Goal: Task Accomplishment & Management: Use online tool/utility

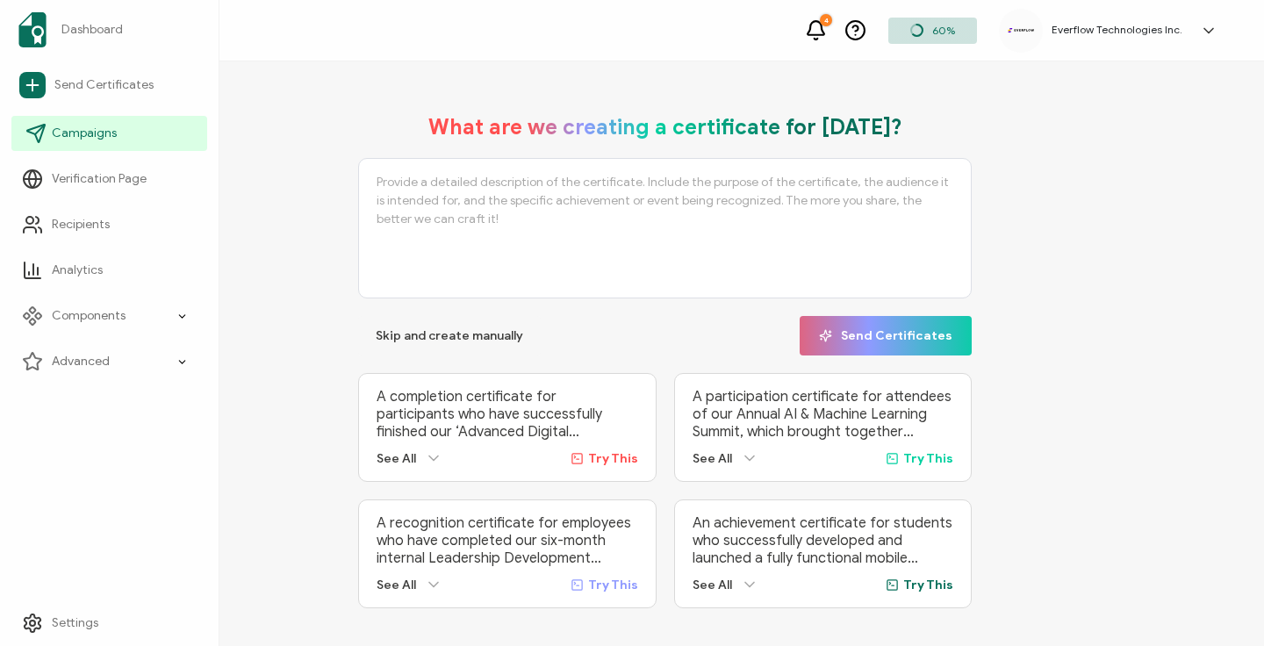
click at [76, 135] on span "Campaigns" at bounding box center [84, 134] width 65 height 18
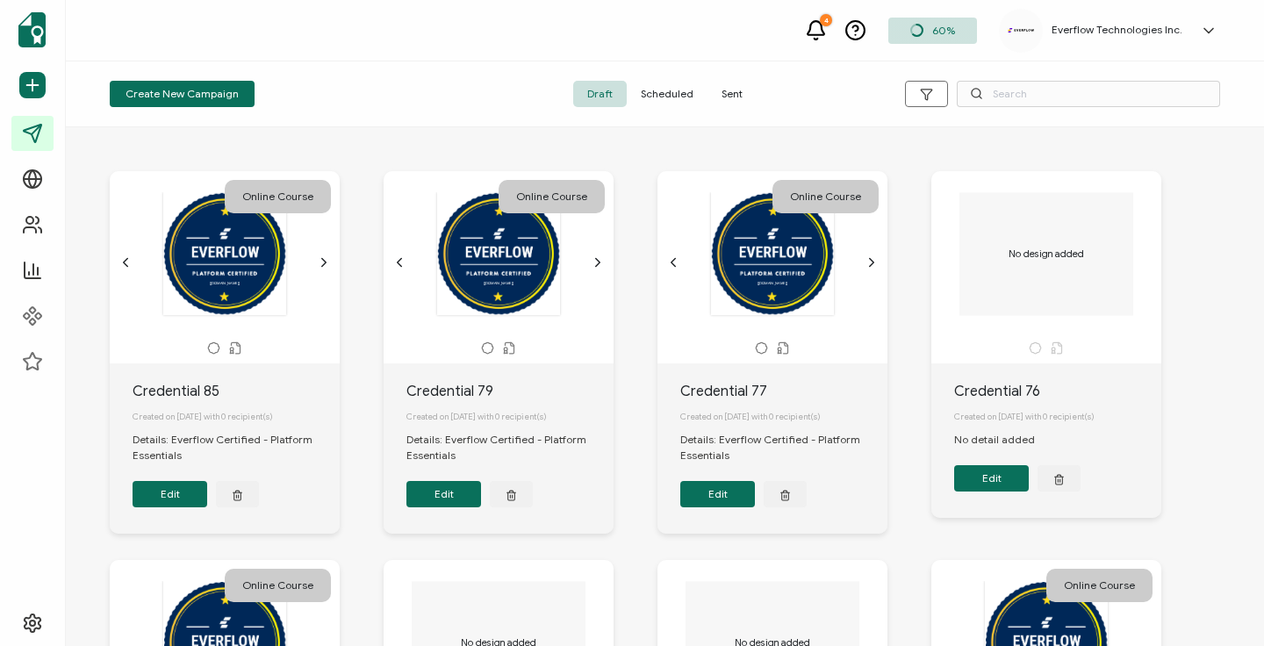
click at [736, 100] on span "Sent" at bounding box center [731, 94] width 49 height 26
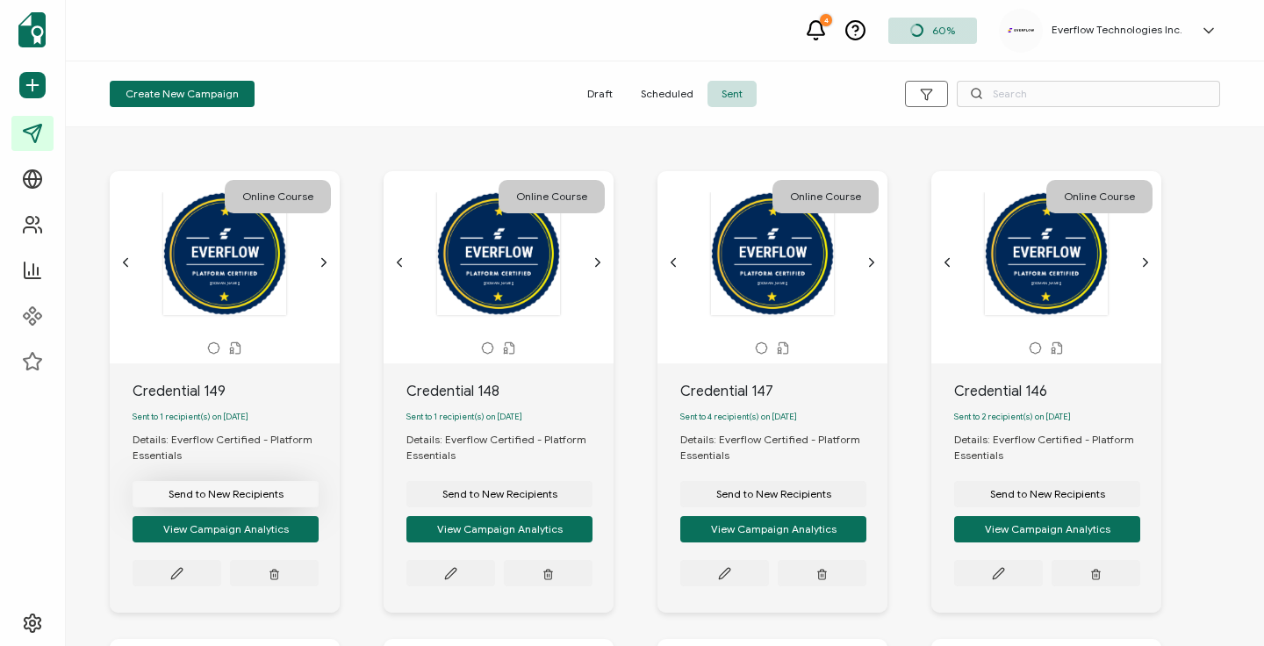
click at [213, 487] on button "Send to New Recipients" at bounding box center [226, 494] width 186 height 26
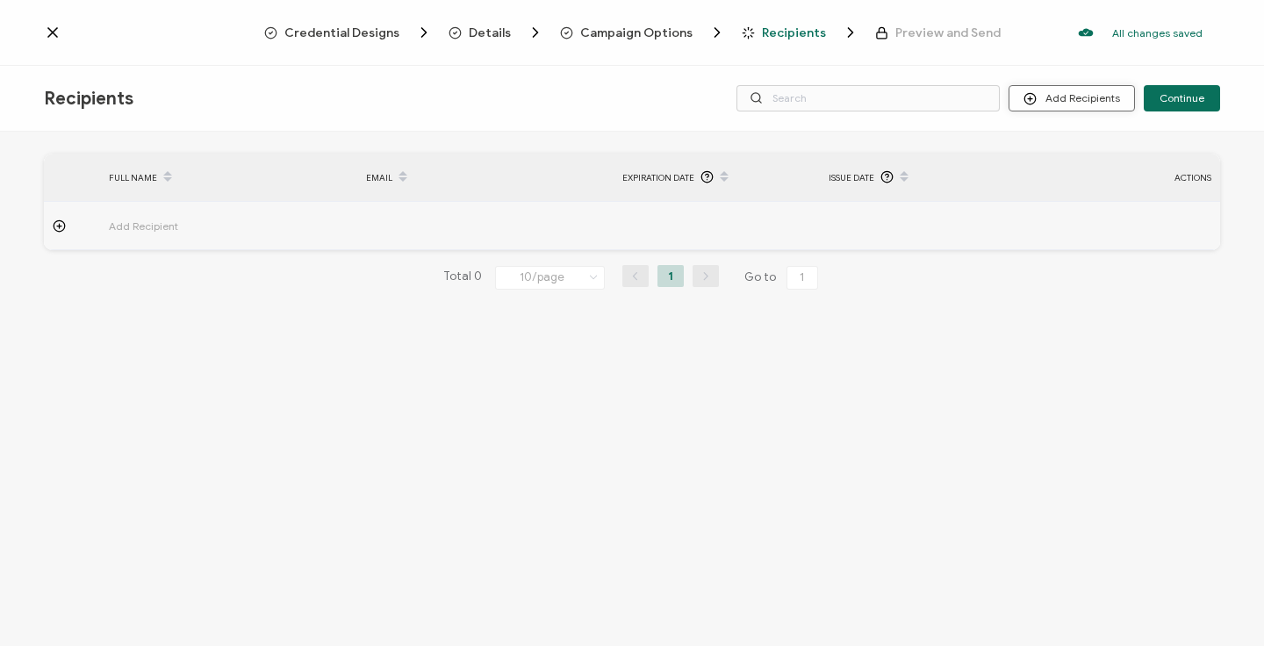
click at [1059, 104] on button "Add Recipients" at bounding box center [1072, 98] width 126 height 26
click at [1058, 146] on span "Upload Recipients" at bounding box center [1094, 145] width 89 height 13
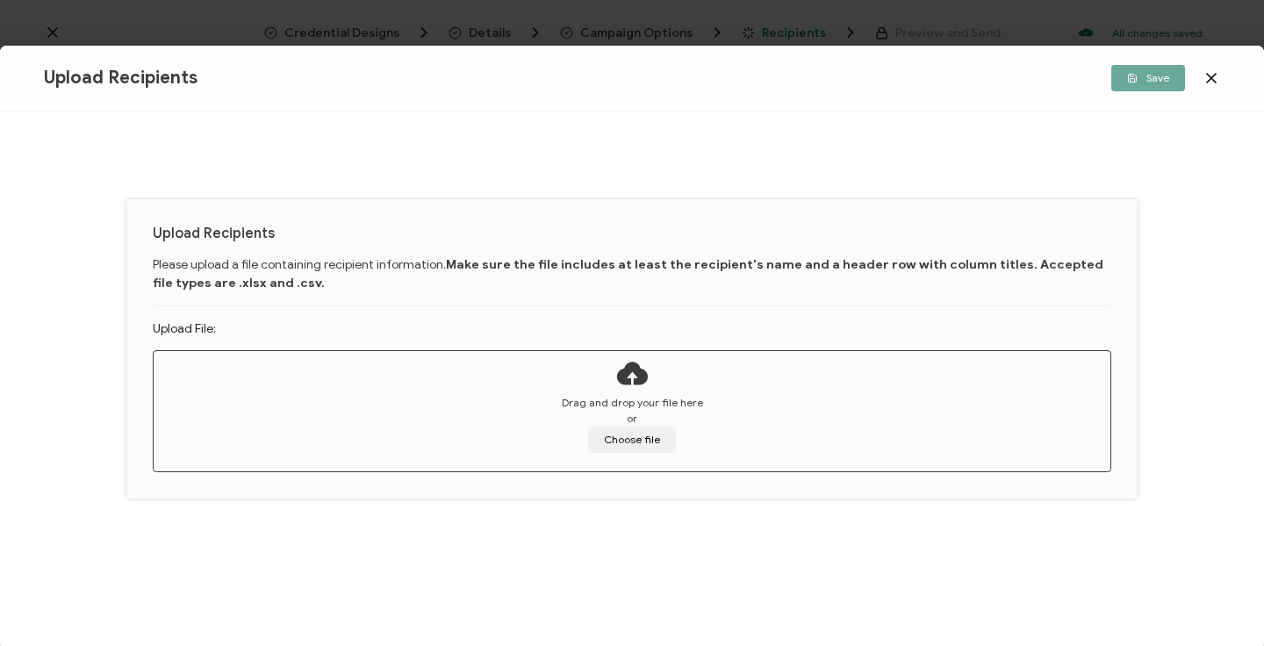
click at [1202, 76] on div "Save" at bounding box center [1024, 78] width 392 height 26
click at [1211, 79] on icon at bounding box center [1211, 78] width 9 height 9
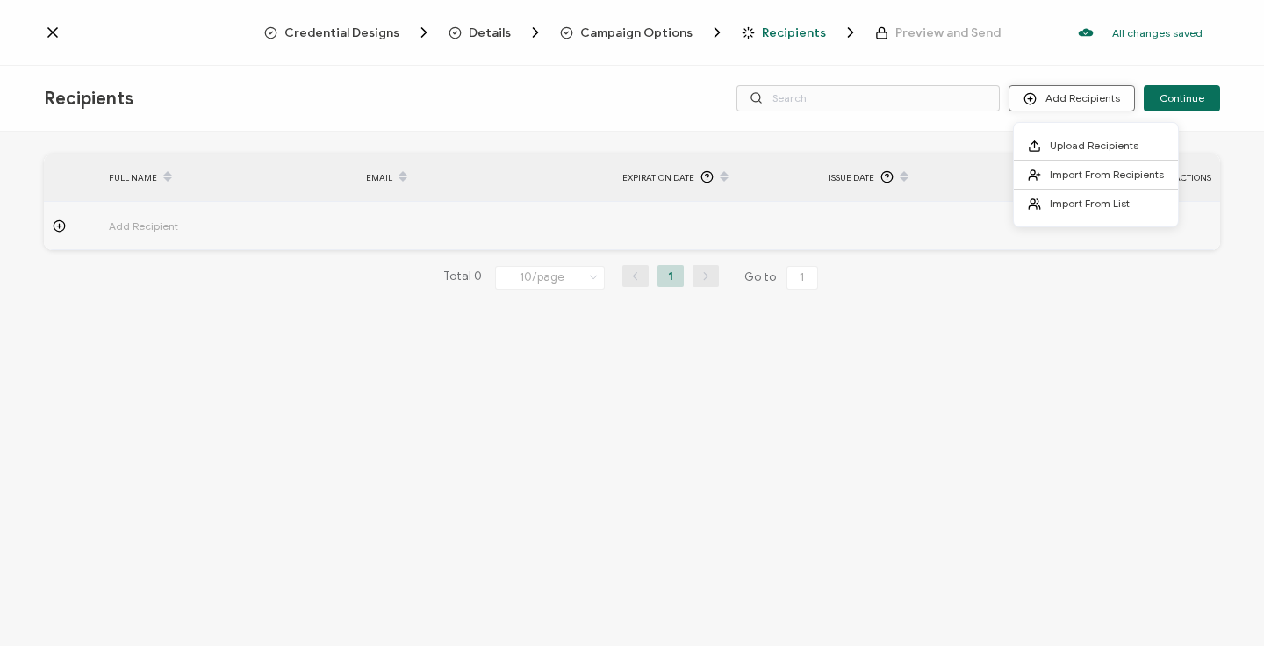
click at [1087, 106] on button "Add Recipients" at bounding box center [1072, 98] width 126 height 26
click at [1066, 165] on li "Import From Recipients" at bounding box center [1096, 175] width 164 height 29
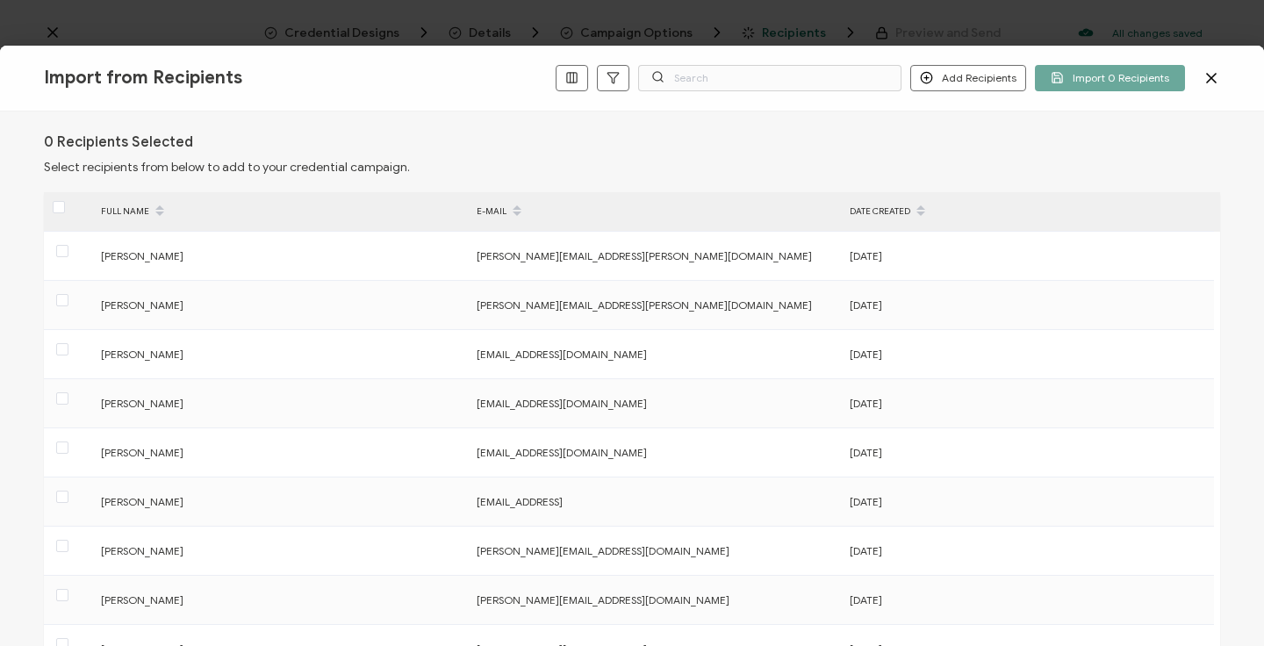
click at [1218, 76] on icon at bounding box center [1212, 78] width 18 height 18
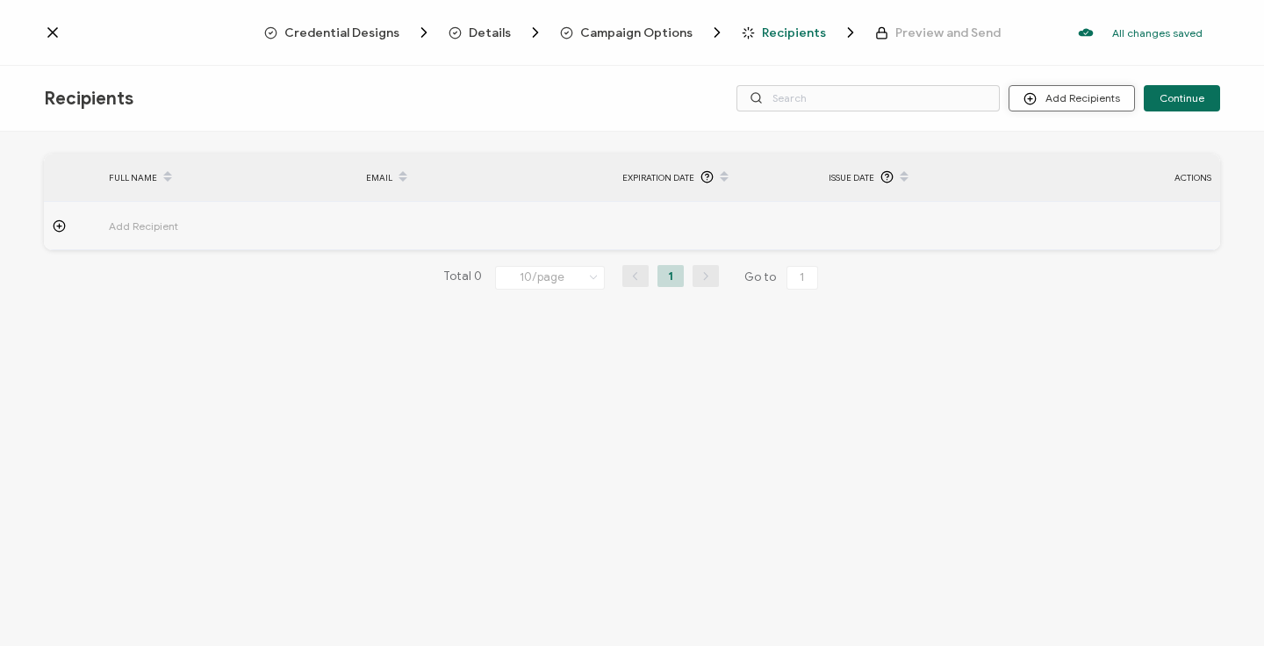
click at [1036, 101] on icon at bounding box center [1029, 98] width 13 height 13
click at [1049, 168] on span at bounding box center [1039, 175] width 22 height 14
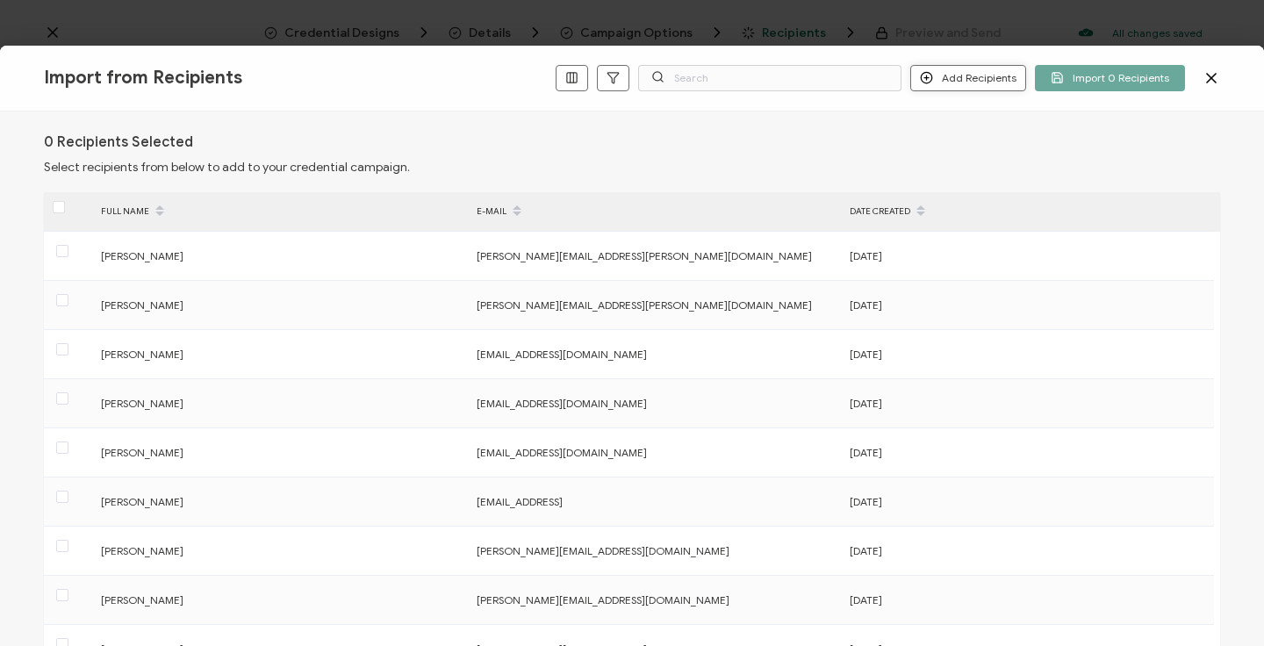
click at [960, 77] on button "Add Recipients" at bounding box center [968, 78] width 116 height 26
click at [959, 143] on span "Add a Single Recipient" at bounding box center [1009, 139] width 111 height 13
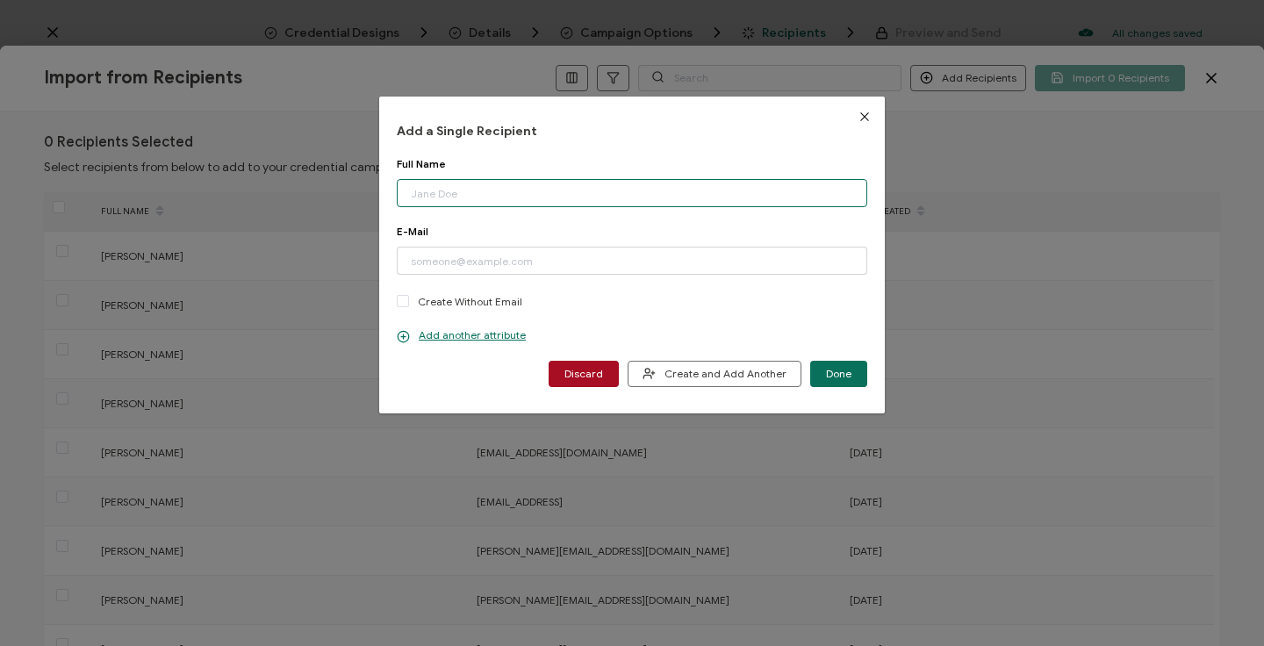
paste input "[PERSON_NAME] Email: [EMAIL_ADDRESS][DOMAIN_NAME]"
drag, startPoint x: 493, startPoint y: 195, endPoint x: 672, endPoint y: 200, distance: 179.1
click at [672, 200] on input "[PERSON_NAME] Email: [EMAIL_ADDRESS][DOMAIN_NAME]" at bounding box center [632, 193] width 470 height 28
type input "[PERSON_NAME] Email:"
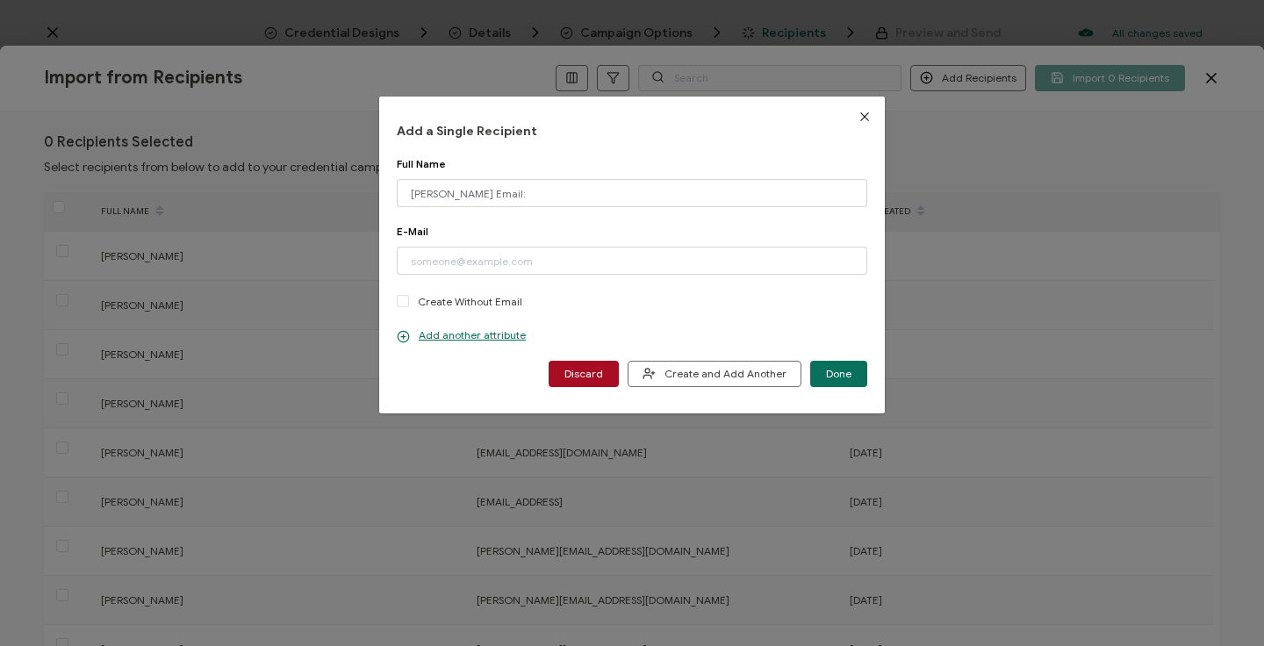
click at [561, 152] on div "Add a Single Recipient Full Name [PERSON_NAME] Email: Please enter a valid name…" at bounding box center [632, 254] width 470 height 263
paste input "[EMAIL_ADDRESS][DOMAIN_NAME]"
type input "[EMAIL_ADDRESS][DOMAIN_NAME]"
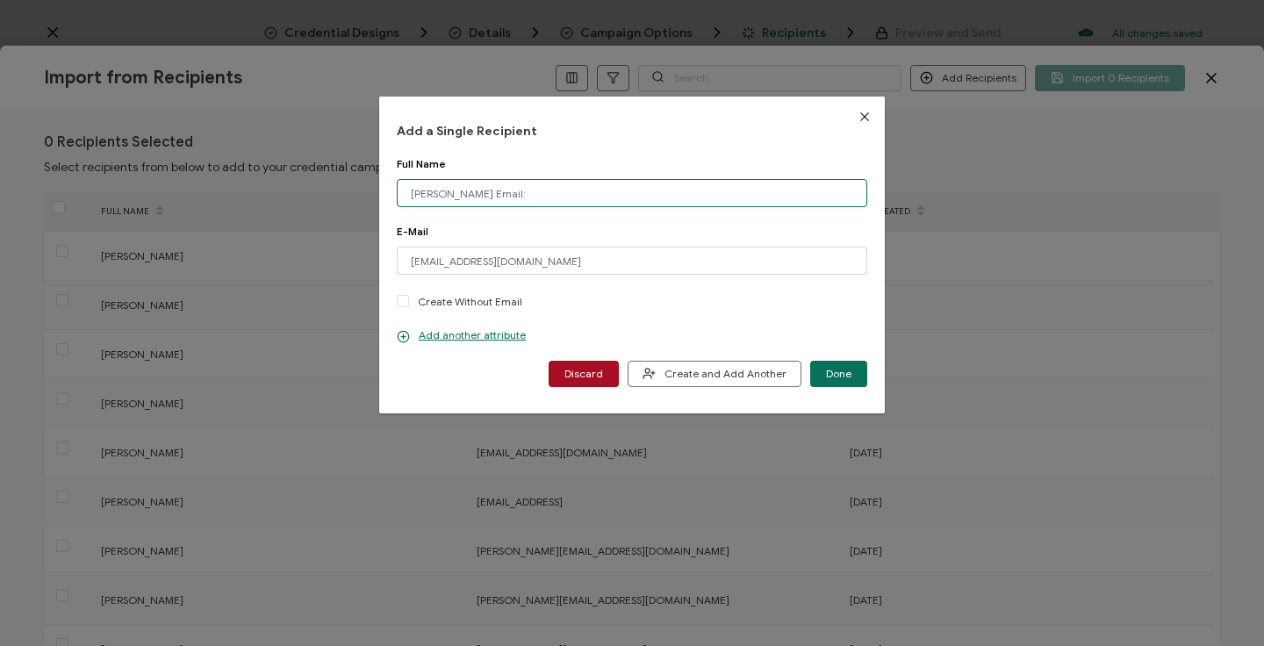
drag, startPoint x: 497, startPoint y: 200, endPoint x: 463, endPoint y: 201, distance: 33.4
click at [463, 201] on input "[PERSON_NAME] Email:" at bounding box center [632, 193] width 470 height 28
type input "[PERSON_NAME]"
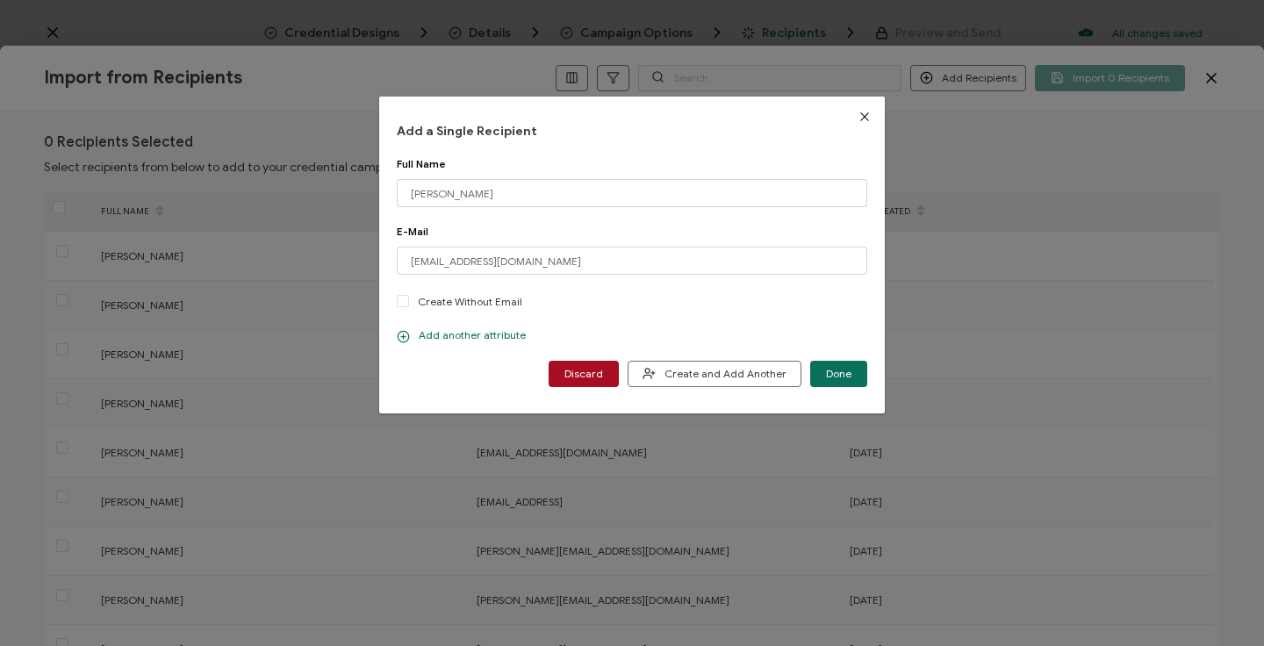
click at [443, 328] on p "Add another attribute" at bounding box center [461, 335] width 129 height 14
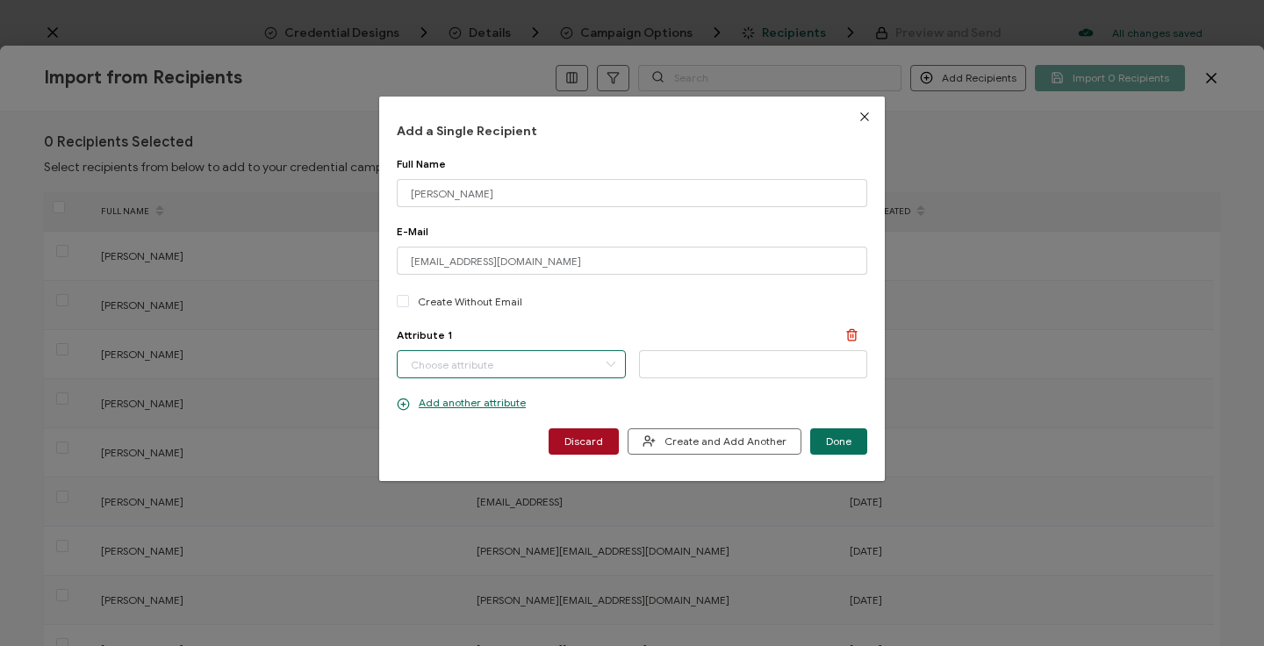
click at [472, 363] on input "dialog" at bounding box center [511, 364] width 229 height 28
click at [468, 409] on span "Completion Date" at bounding box center [452, 410] width 83 height 30
type input "Completion Date"
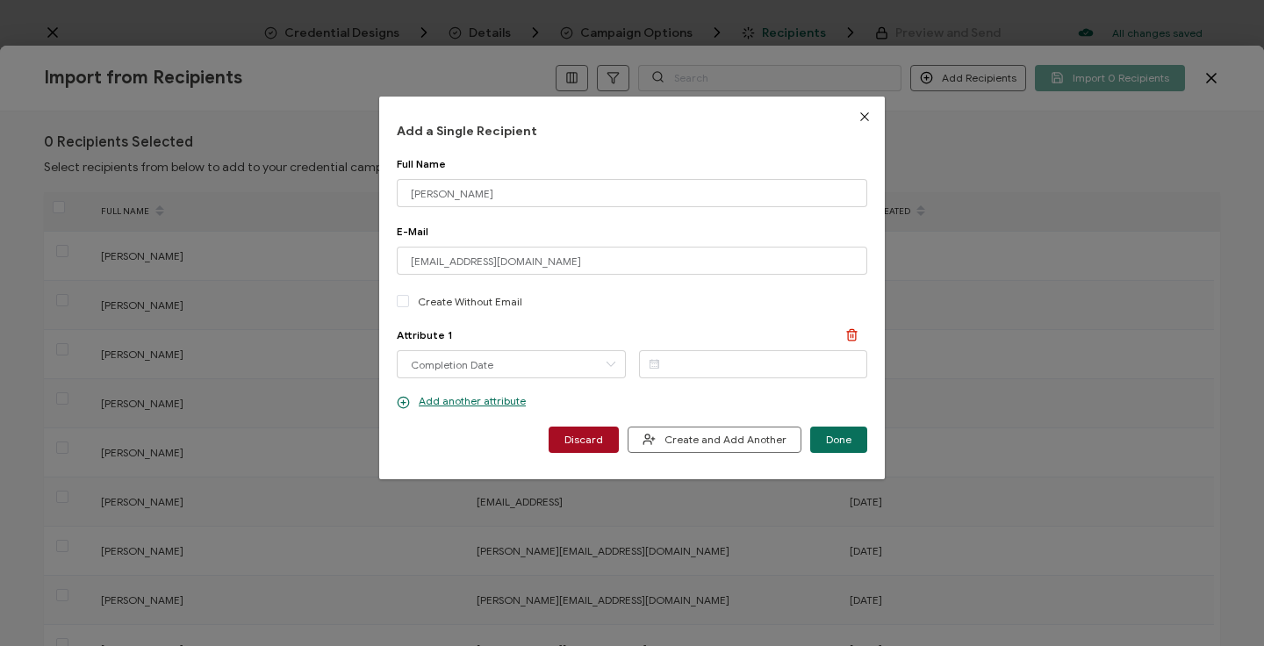
click at [650, 369] on icon "dialog" at bounding box center [654, 363] width 22 height 26
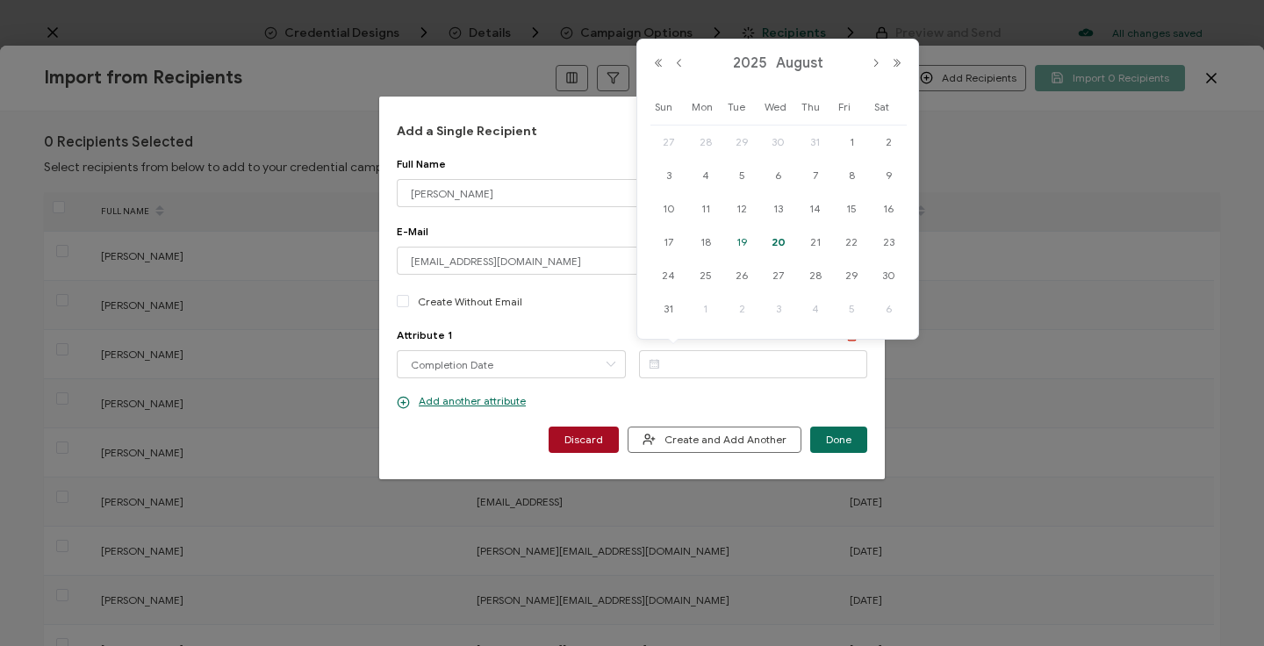
click at [741, 239] on span "19" at bounding box center [741, 242] width 21 height 21
type input "[DATE]"
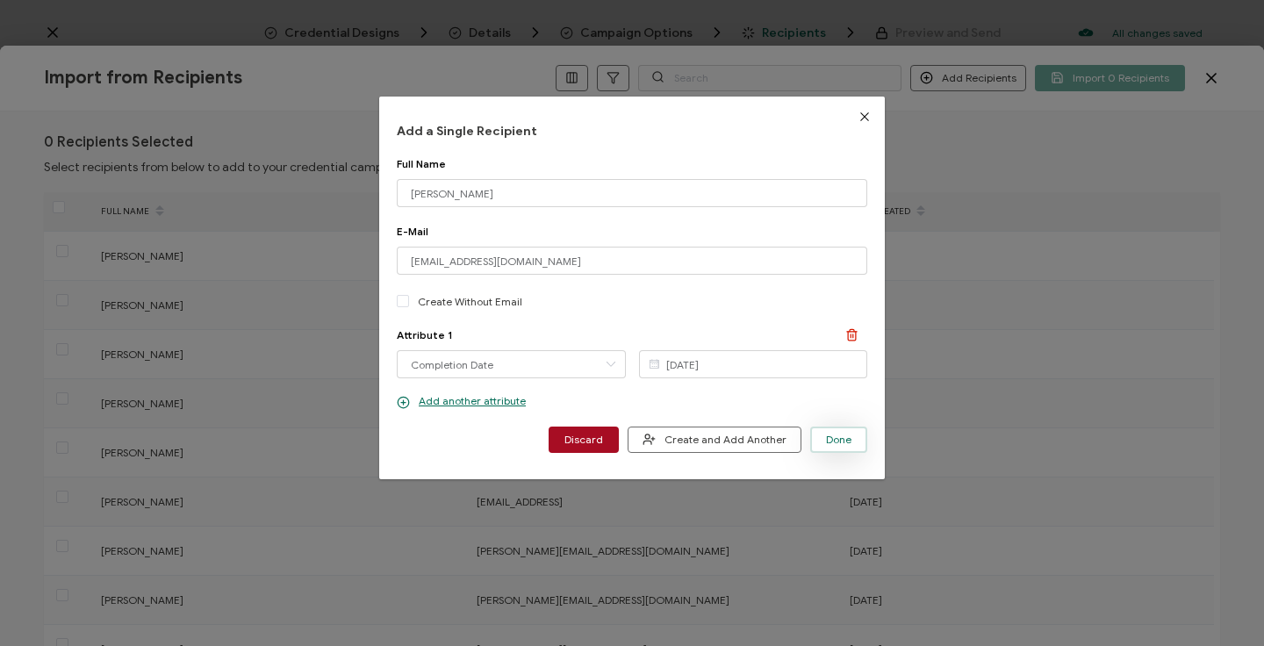
click at [825, 430] on button "Done" at bounding box center [838, 440] width 57 height 26
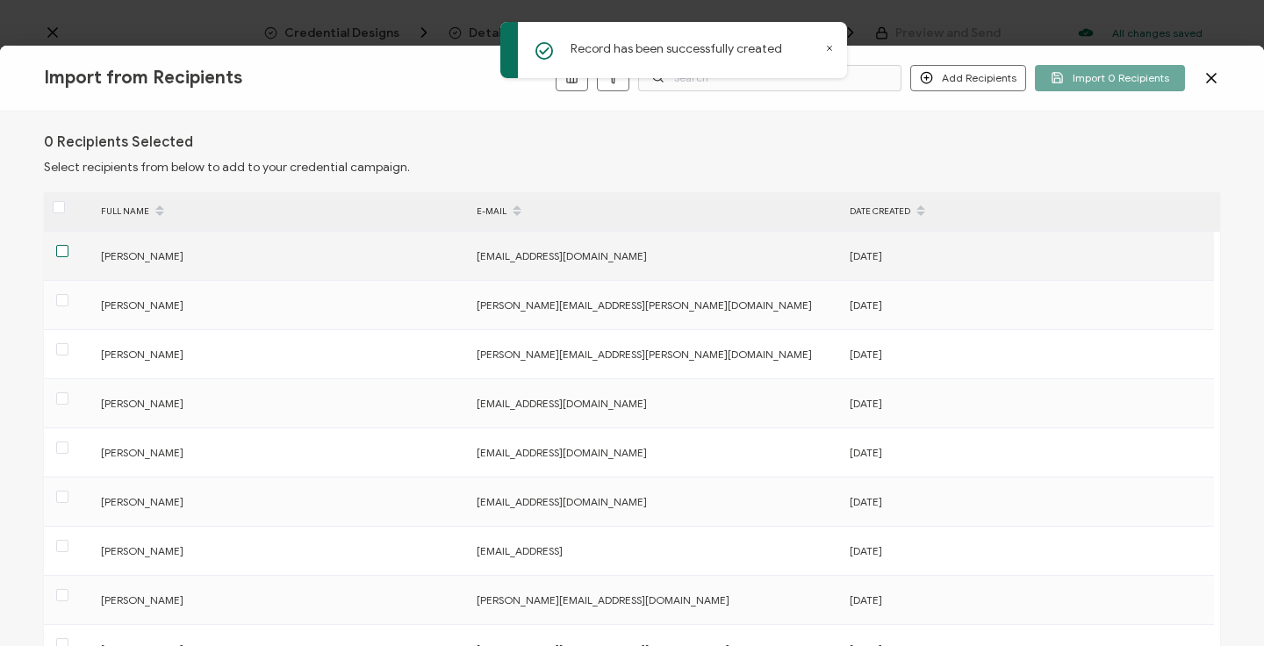
click at [62, 252] on span at bounding box center [62, 251] width 12 height 12
click at [68, 245] on input "checkbox" at bounding box center [68, 245] width 0 height 0
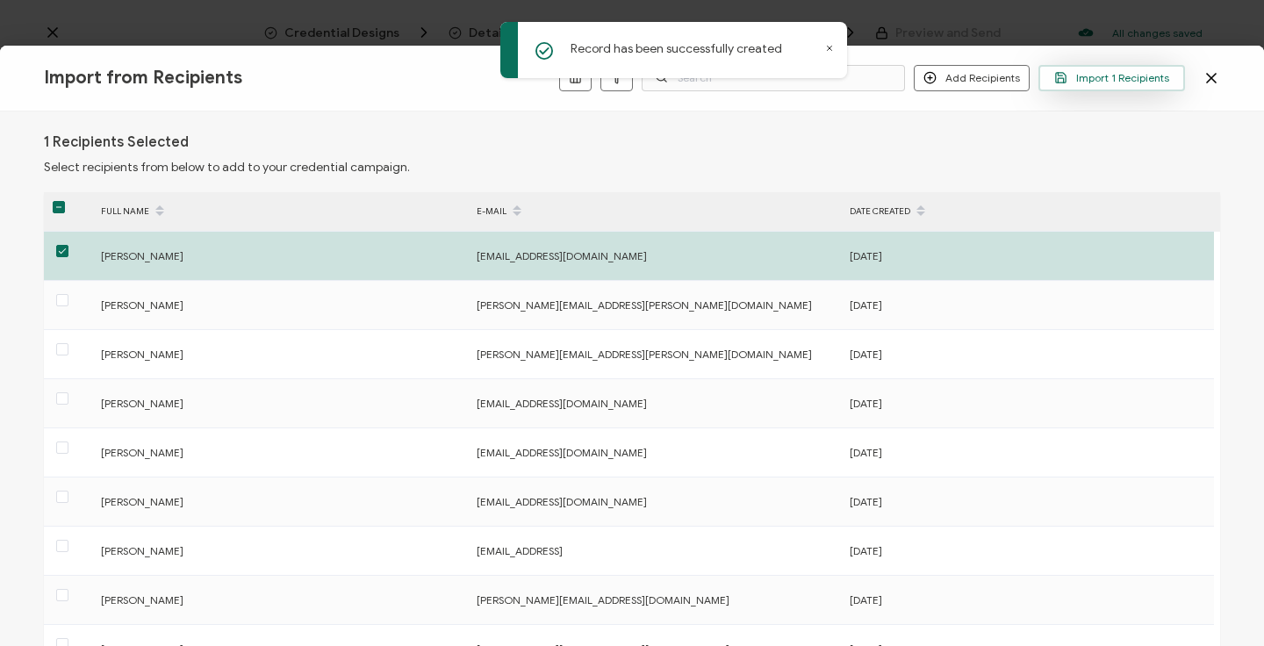
click at [1102, 72] on span "Import 1 Recipients" at bounding box center [1111, 77] width 115 height 13
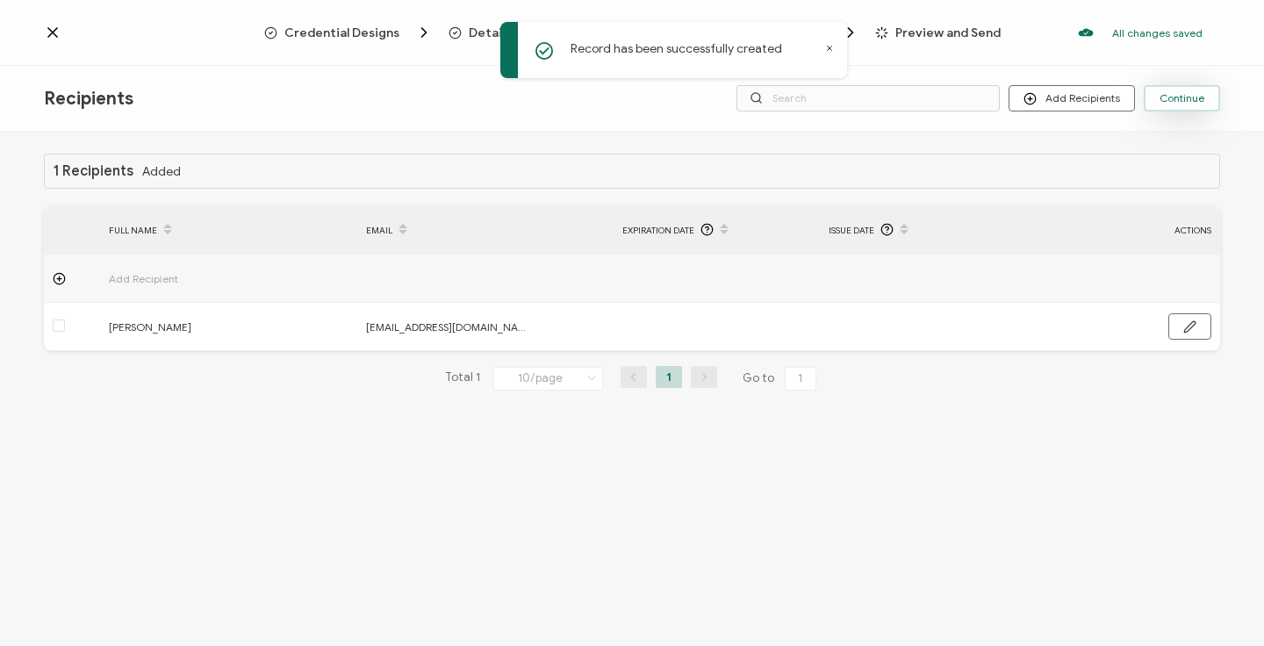
click at [1180, 106] on button "Continue" at bounding box center [1182, 98] width 76 height 26
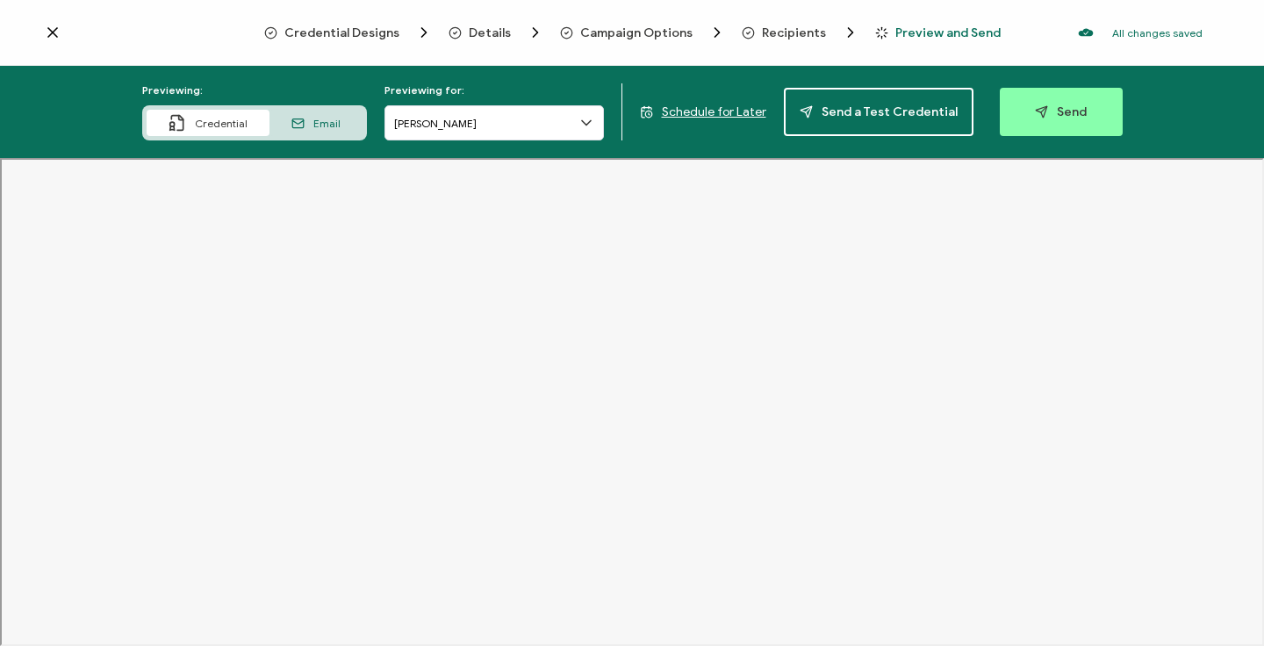
click at [329, 119] on span "Email" at bounding box center [326, 123] width 27 height 13
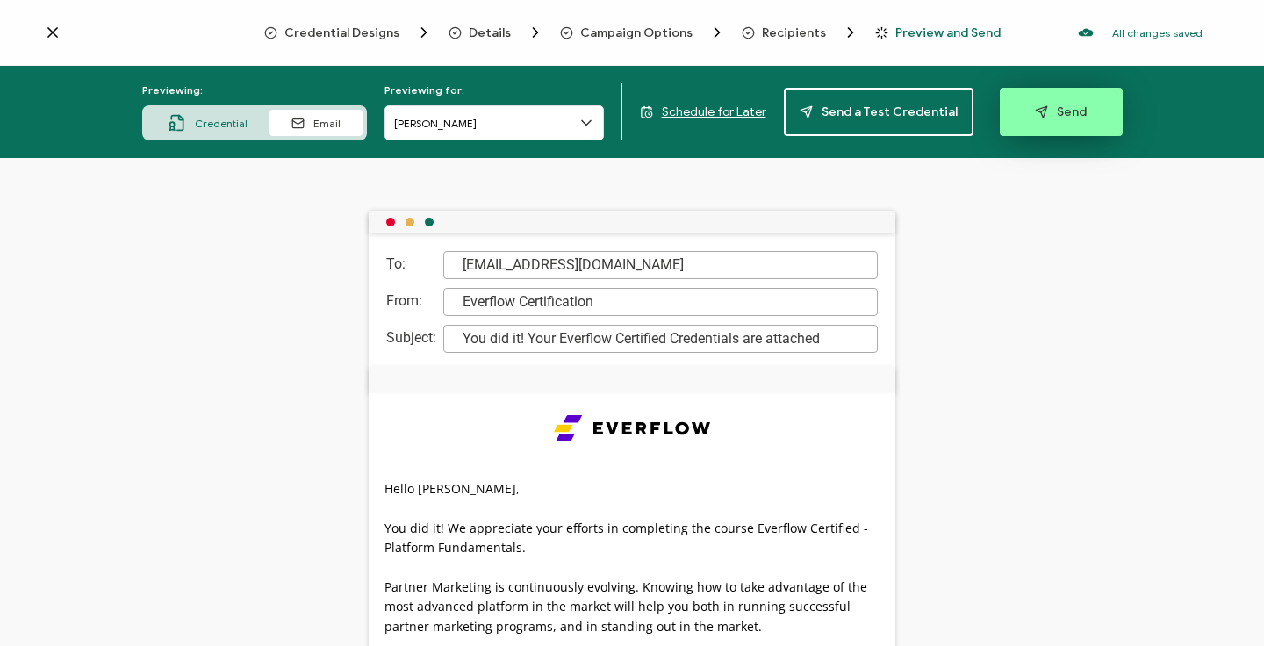
click at [1039, 117] on icon "button" at bounding box center [1041, 111] width 13 height 13
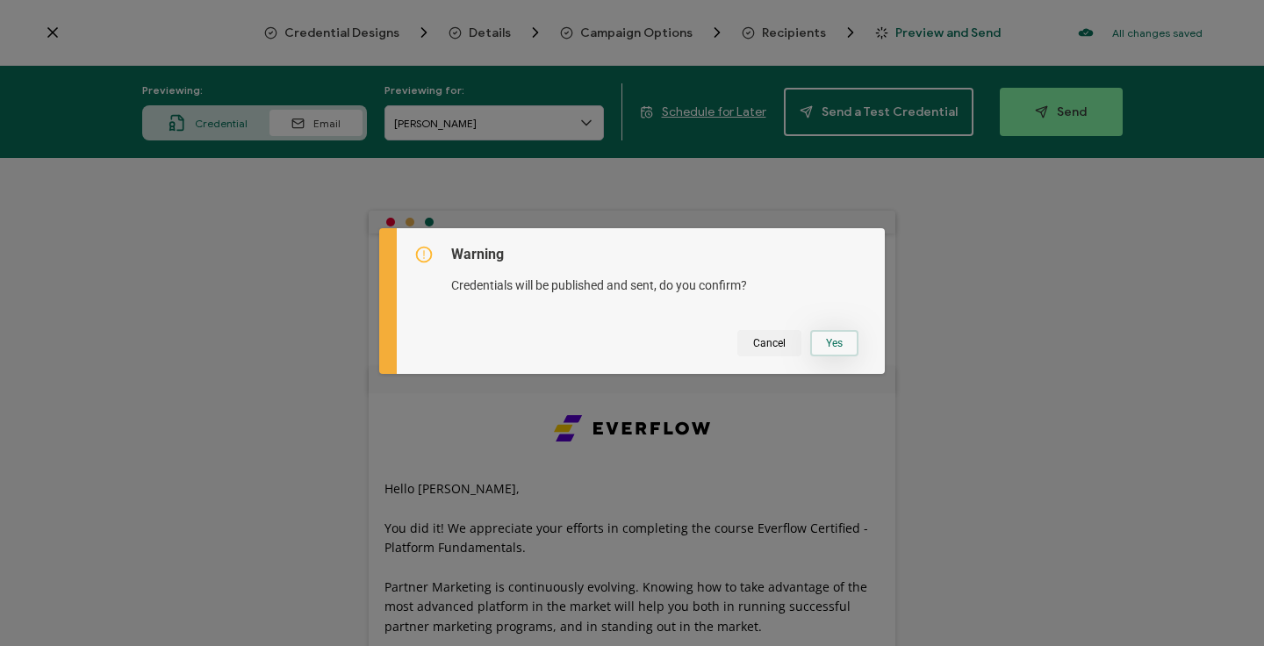
click at [836, 346] on button "Yes" at bounding box center [834, 343] width 48 height 26
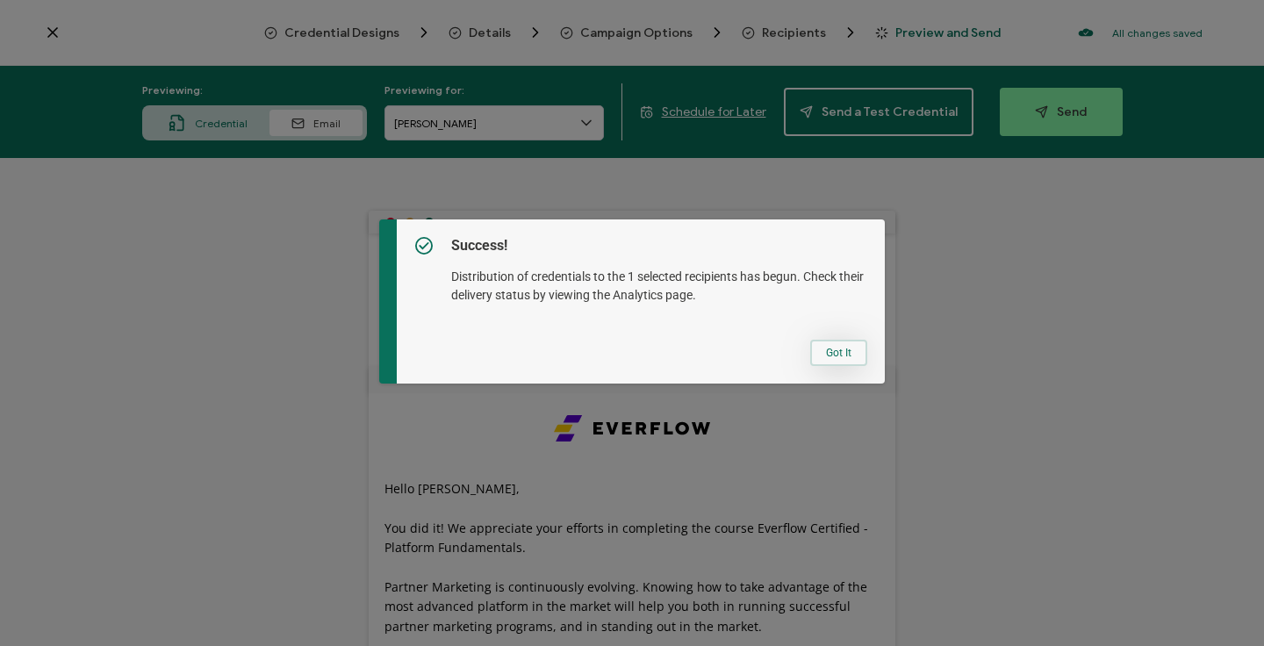
click at [831, 352] on button "Got It" at bounding box center [838, 353] width 57 height 26
